Goal: Information Seeking & Learning: Learn about a topic

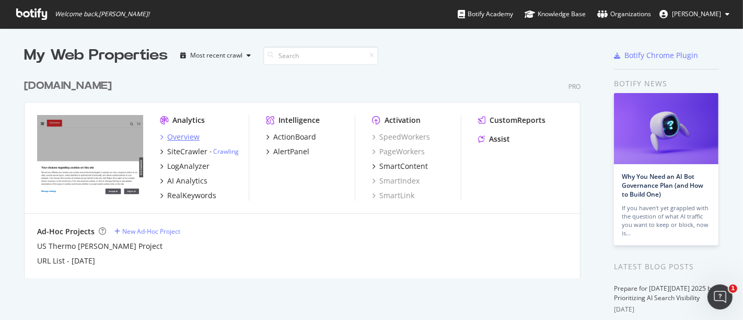
click at [182, 138] on div "Overview" at bounding box center [183, 137] width 32 height 10
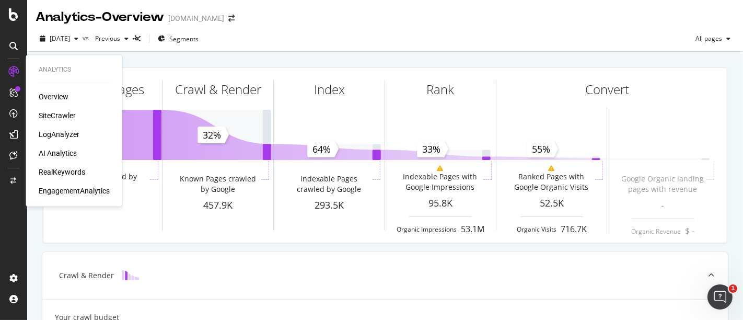
click at [68, 98] on div "Overview" at bounding box center [74, 96] width 71 height 10
click at [48, 95] on div "Overview" at bounding box center [54, 96] width 30 height 10
click at [60, 169] on div "RealKeywords" at bounding box center [62, 172] width 47 height 10
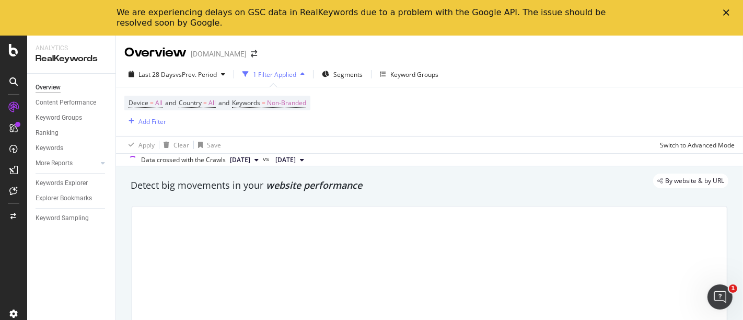
click at [721, 14] on div "We are experiencing delays on GSC data in RealKeywords due to a problem with th…" at bounding box center [371, 17] width 743 height 27
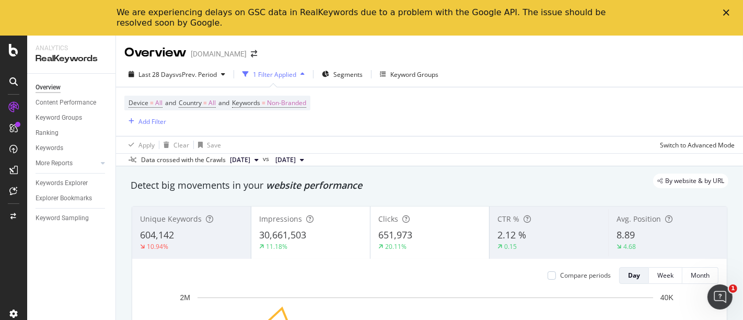
click at [726, 4] on div "We are experiencing delays on GSC data in RealKeywords due to a problem with th…" at bounding box center [371, 17] width 743 height 27
click at [730, 12] on div "Close" at bounding box center [728, 12] width 10 height 6
